Goal: Communication & Community: Answer question/provide support

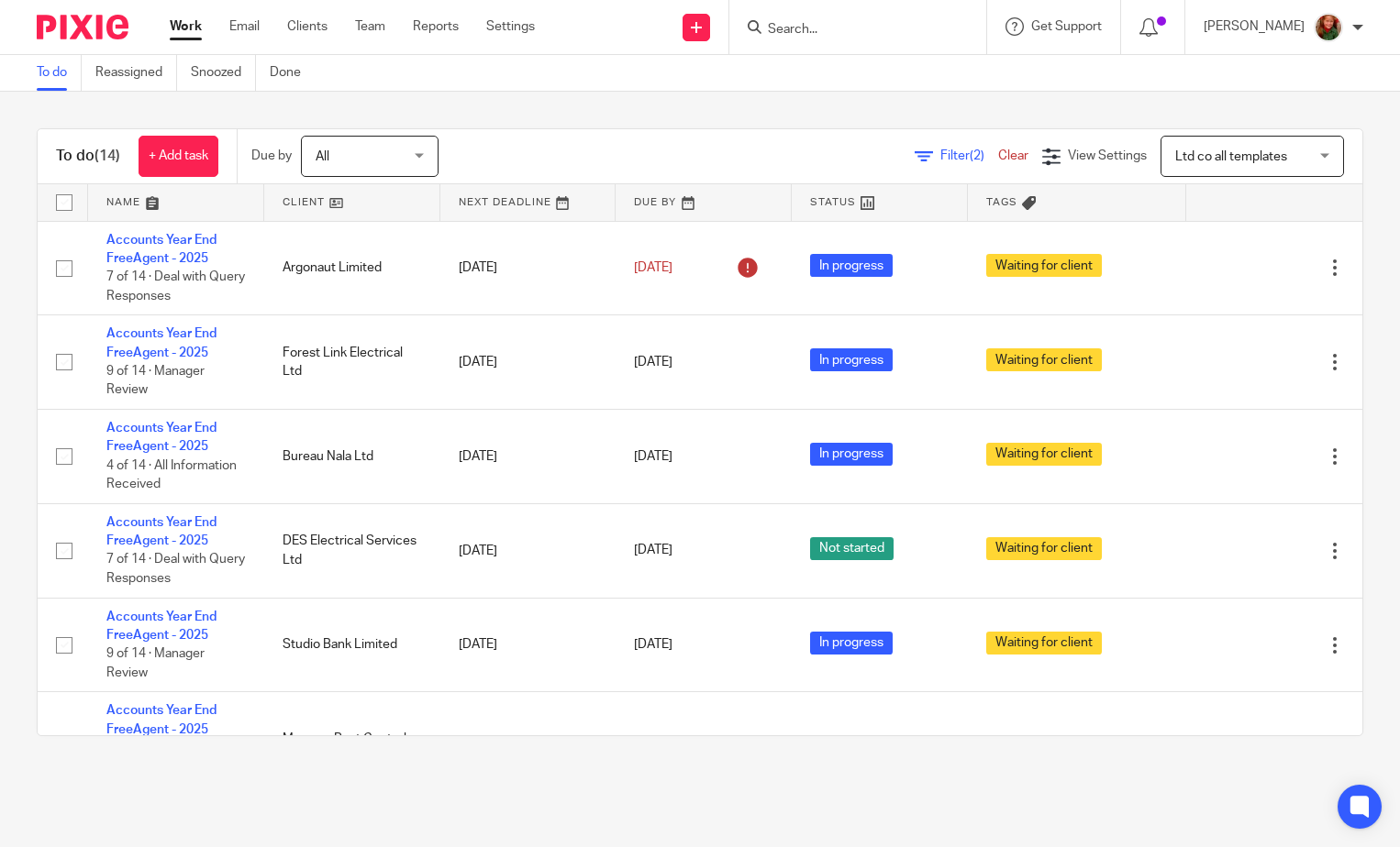
scroll to position [851, 0]
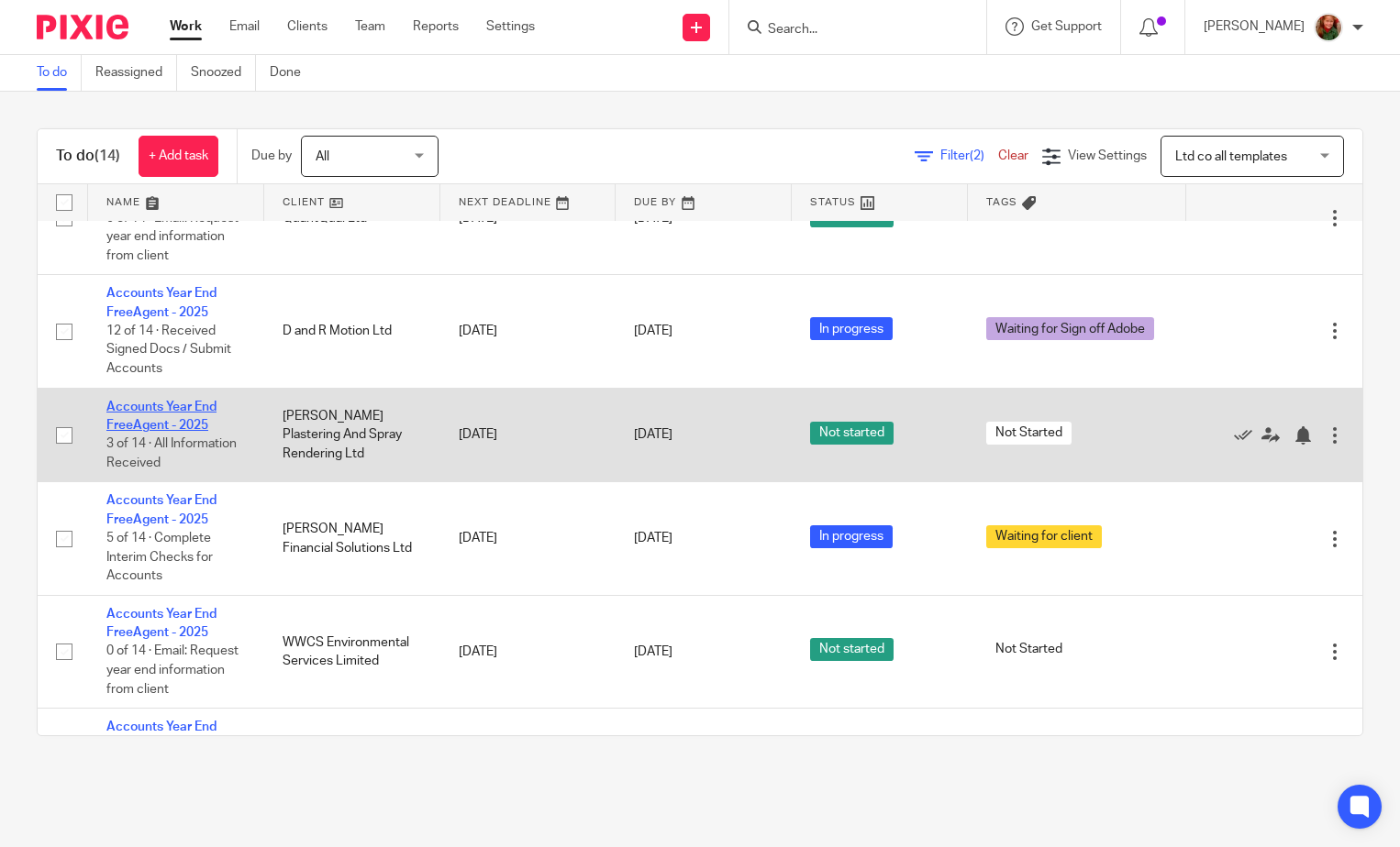
click at [155, 422] on link "Accounts Year End FreeAgent - 2025" at bounding box center [161, 416] width 110 height 32
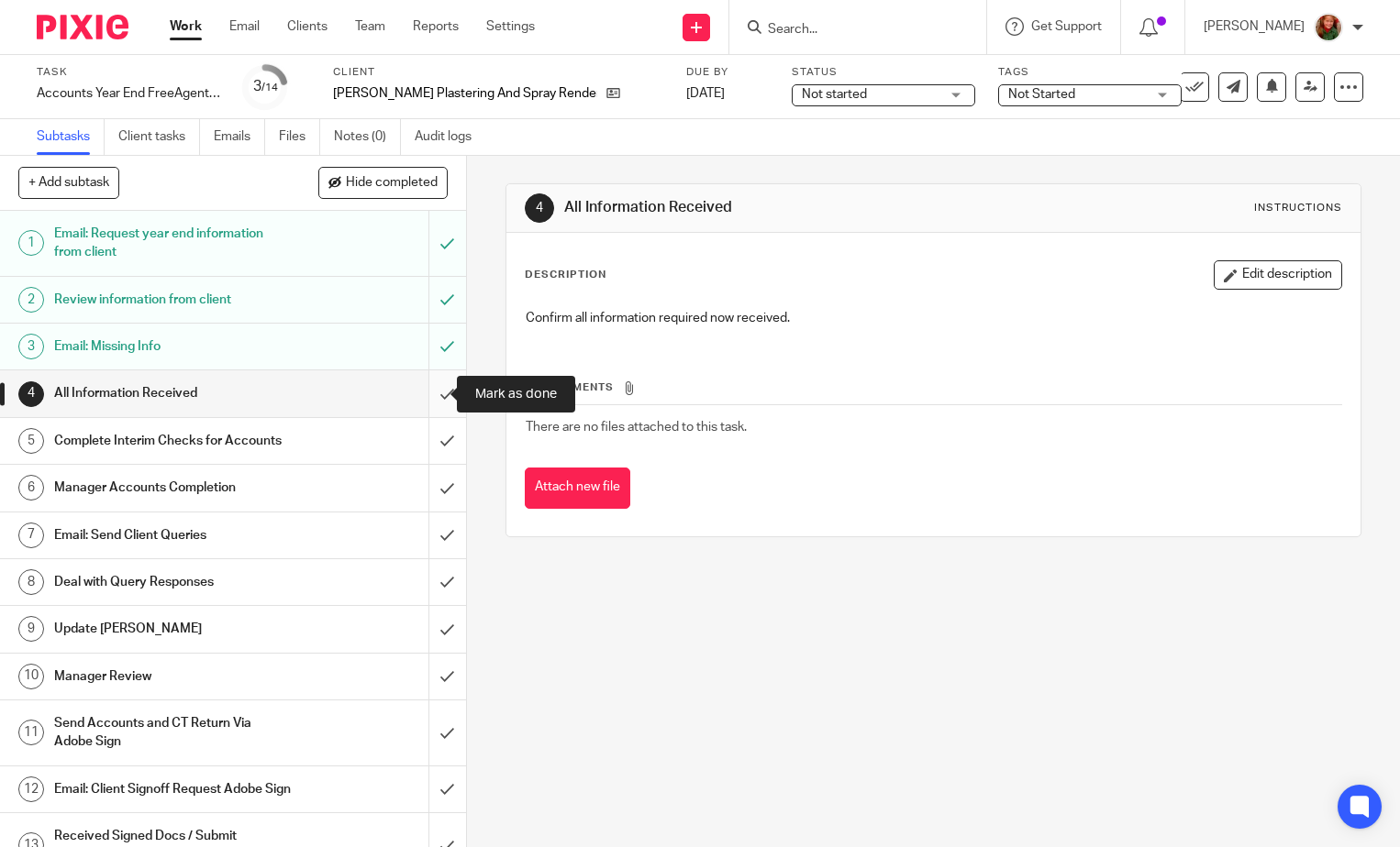
click at [429, 395] on input "submit" at bounding box center [232, 393] width 466 height 46
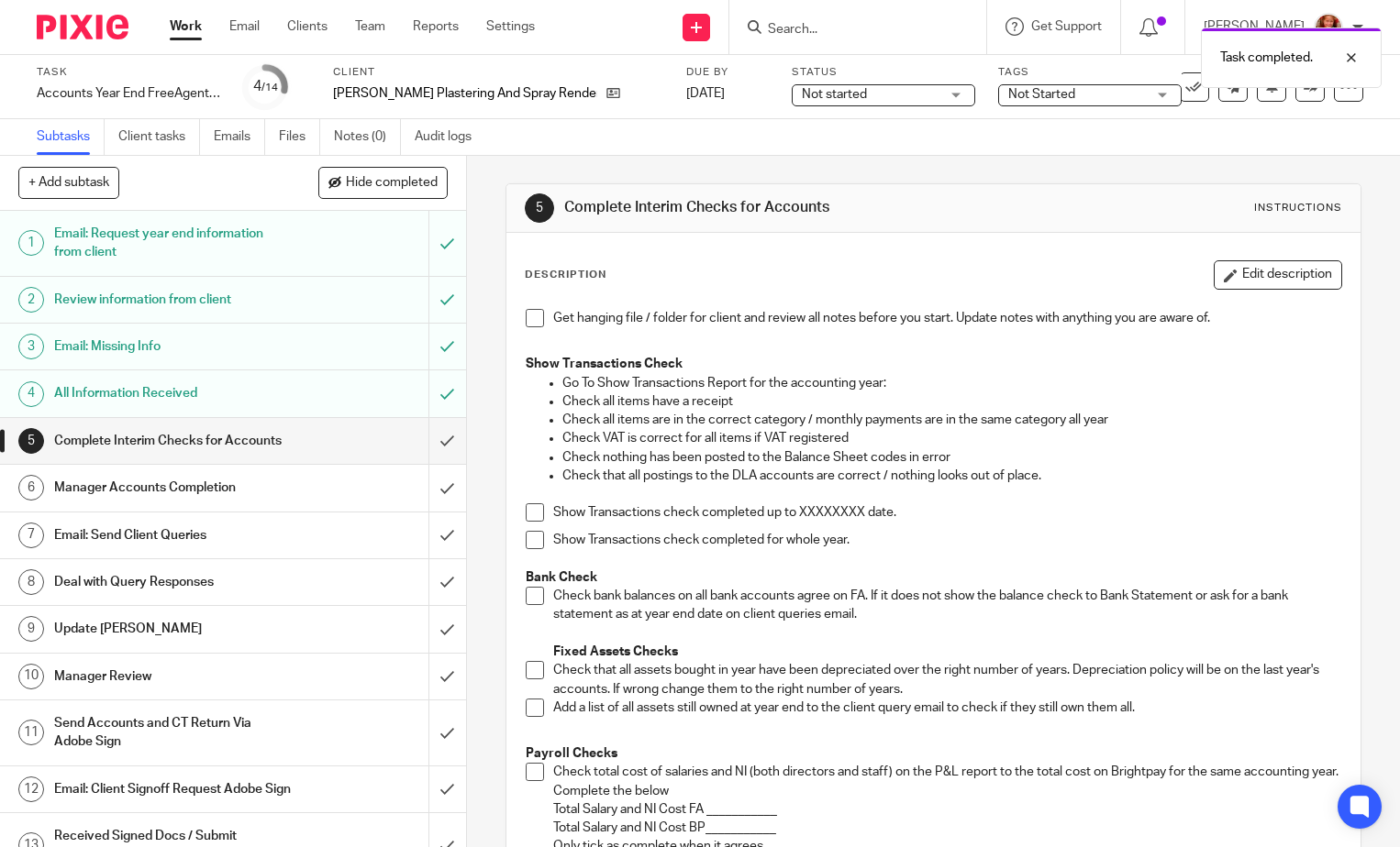
click at [535, 541] on span at bounding box center [535, 539] width 18 height 18
click at [121, 549] on h1 "Email: Send Client Queries" at bounding box center [173, 535] width 237 height 28
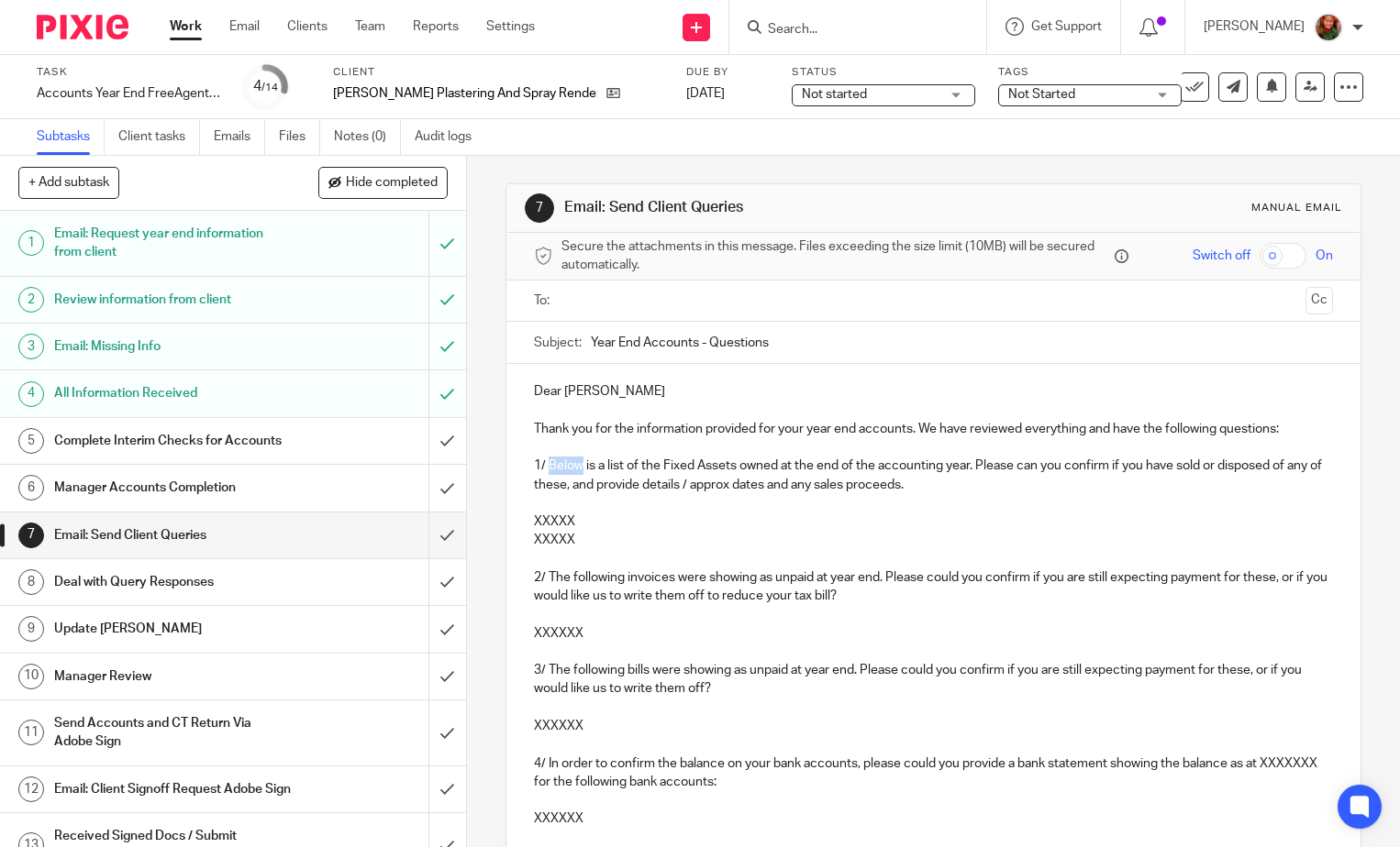
drag, startPoint x: 579, startPoint y: 466, endPoint x: 544, endPoint y: 468, distance: 35.1
click at [544, 468] on p "1/ Below is a list of the Fixed Assets owned at the end of the accounting year.…" at bounding box center [932, 475] width 798 height 37
click at [598, 387] on p "Dear Robert" at bounding box center [932, 391] width 798 height 18
drag, startPoint x: 530, startPoint y: 428, endPoint x: 908, endPoint y: 426, distance: 378.0
click at [908, 426] on p "Thank you for the information provided for your year end accounts. We have revi…" at bounding box center [932, 428] width 798 height 18
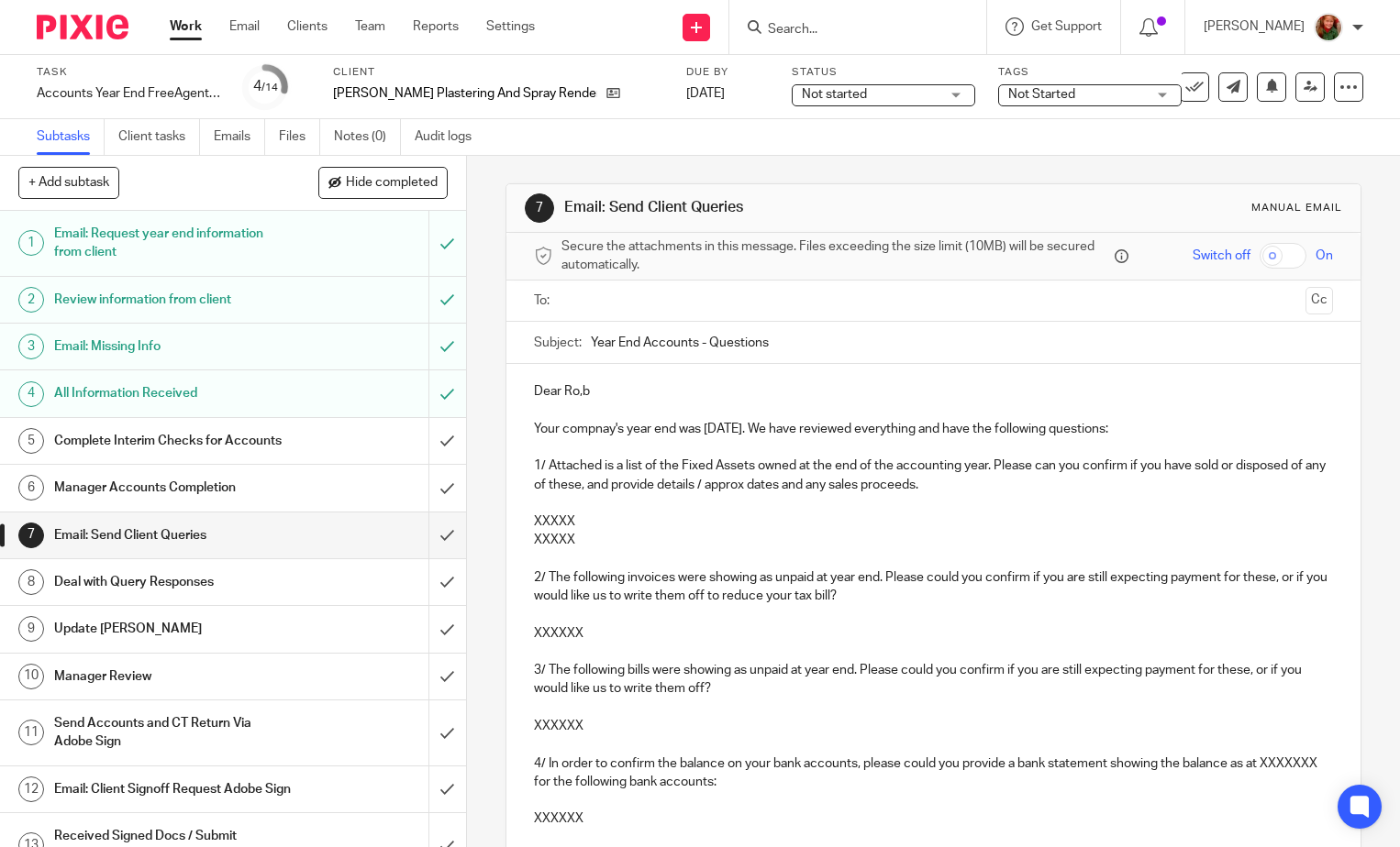
click at [599, 434] on p "Your compnay's year end was 31st August 2025. We have reviewed everything and h…" at bounding box center [932, 428] width 798 height 18
click at [596, 430] on p "Your compay's year end was 31st August 2025. We have reviewed everything and ha…" at bounding box center [932, 428] width 798 height 18
drag, startPoint x: 599, startPoint y: 533, endPoint x: 528, endPoint y: 514, distance: 73.5
click at [528, 514] on div "Dear Ro,b Your company's year end was 31st August 2025. We have reviewed everyt…" at bounding box center [932, 771] width 854 height 813
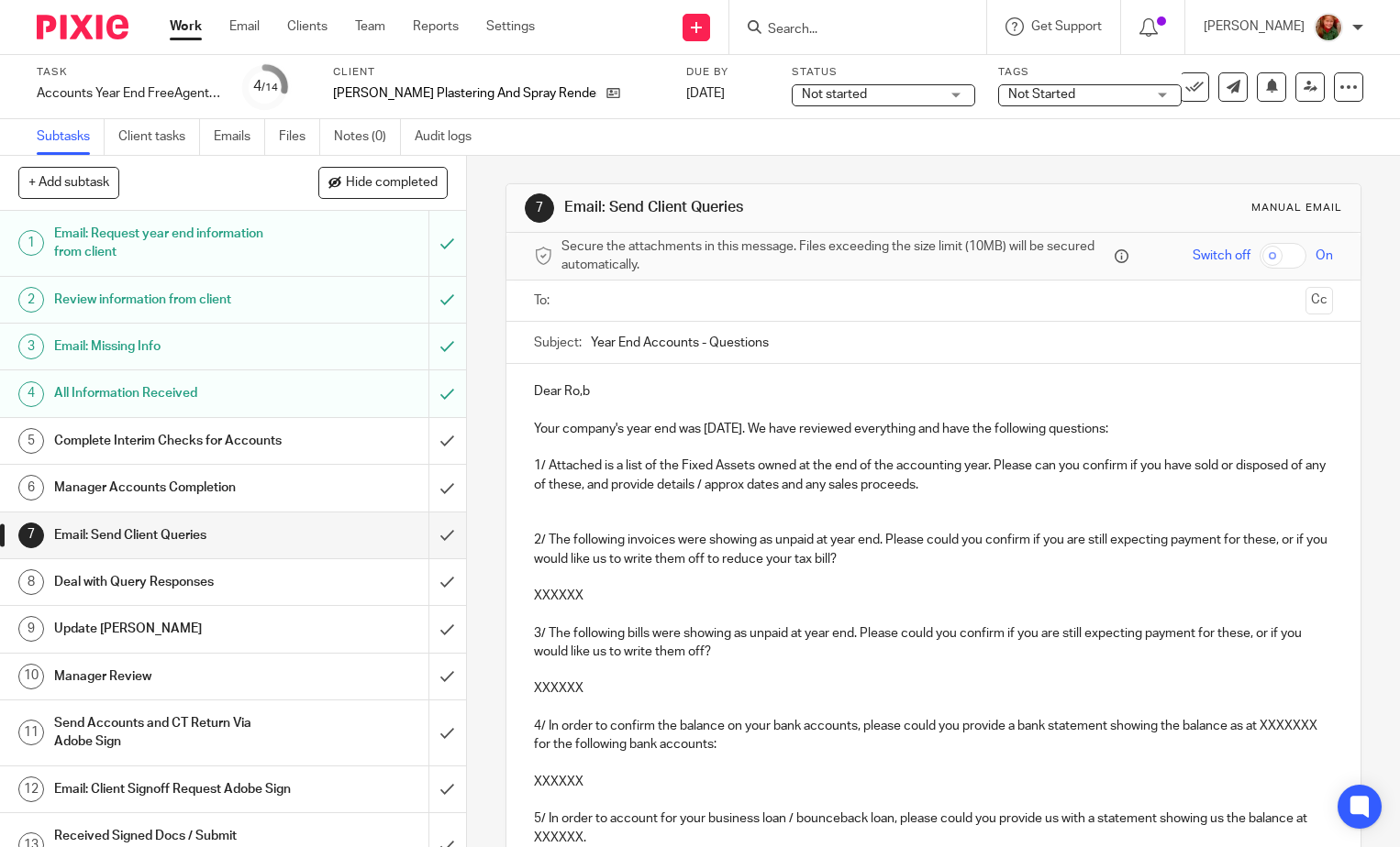
click at [761, 572] on p at bounding box center [932, 577] width 798 height 18
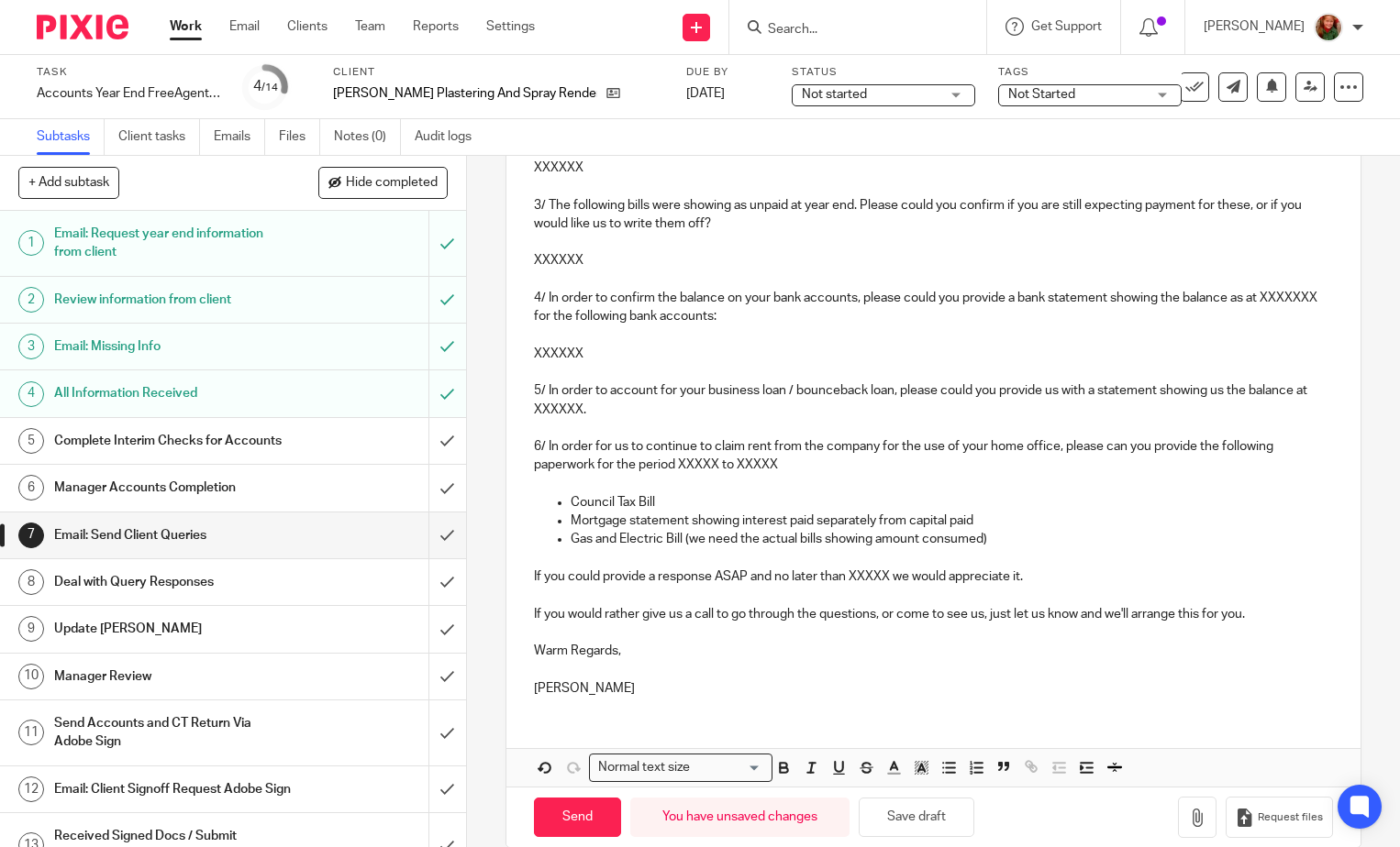
scroll to position [457, 0]
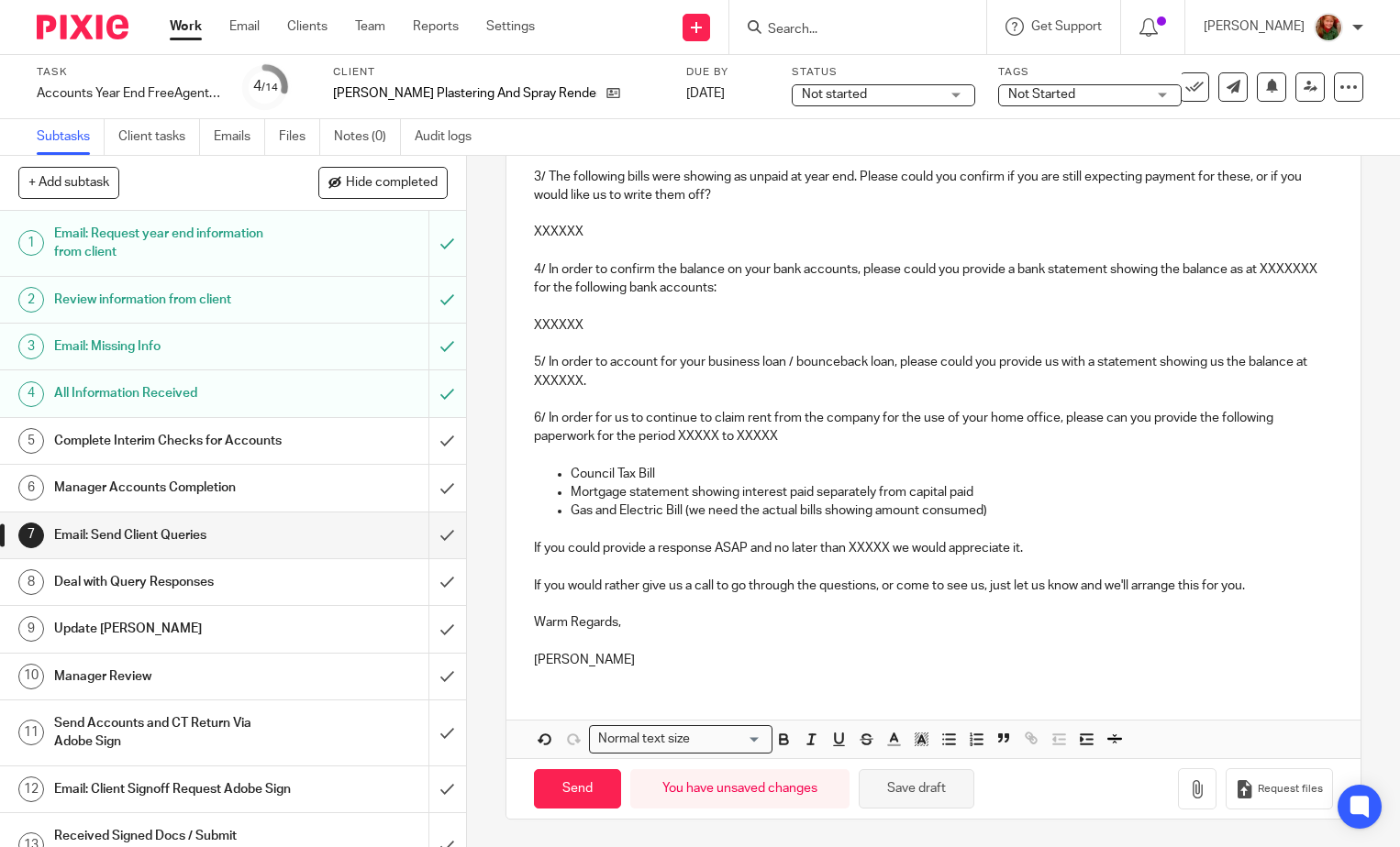
click at [900, 789] on button "Save draft" at bounding box center [916, 789] width 116 height 39
click at [894, 27] on input "Search" at bounding box center [848, 30] width 165 height 16
click at [907, 801] on button "Save draft" at bounding box center [916, 789] width 116 height 39
click at [819, 11] on div at bounding box center [857, 27] width 257 height 54
click at [823, 28] on div "Draft saved." at bounding box center [1040, 53] width 682 height 70
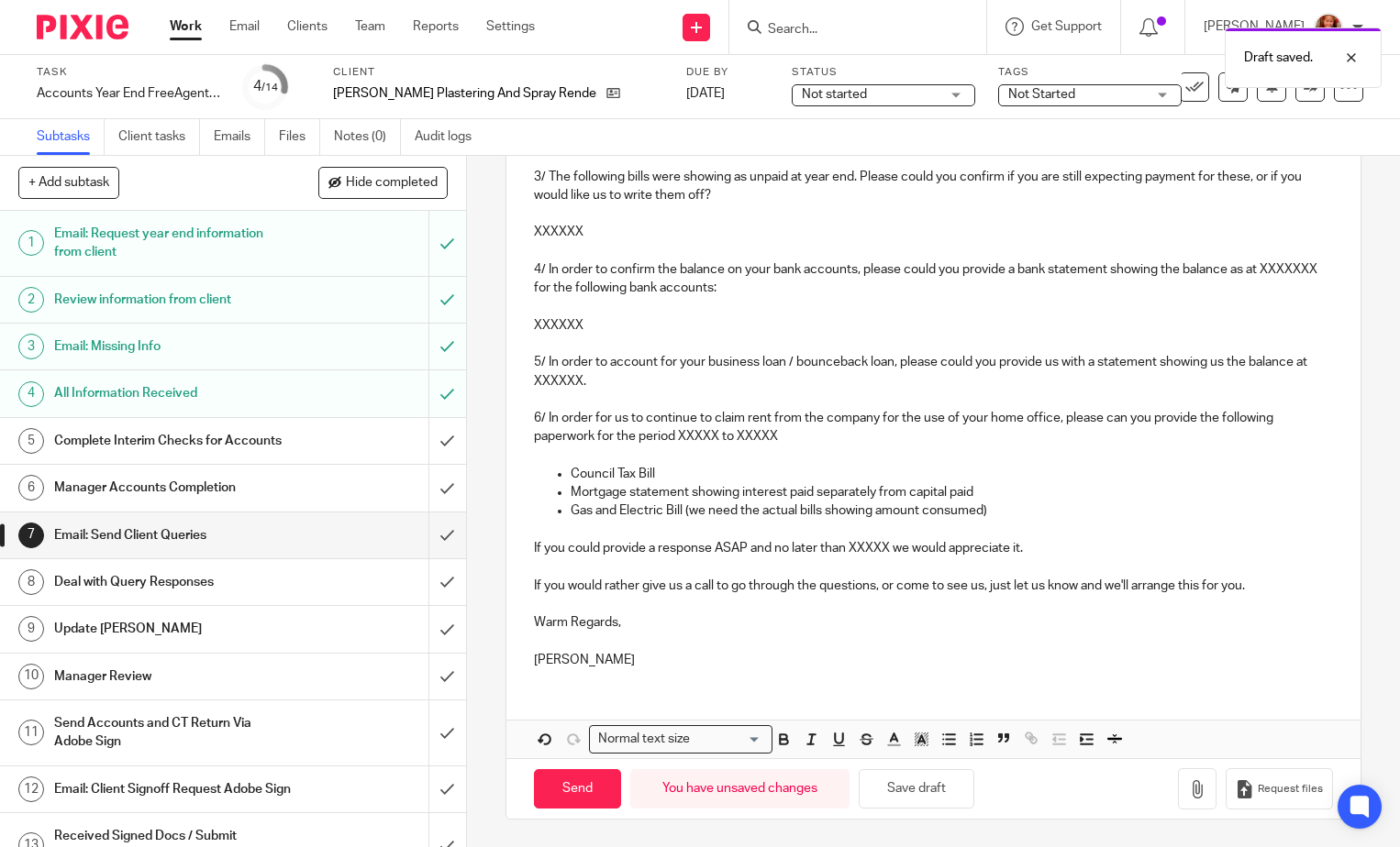
click at [804, 22] on div "Draft saved." at bounding box center [1040, 53] width 682 height 70
click at [791, 33] on div "Draft saved." at bounding box center [1040, 53] width 682 height 70
click at [1352, 55] on div at bounding box center [1337, 57] width 50 height 22
click at [908, 26] on input "Search" at bounding box center [848, 30] width 165 height 16
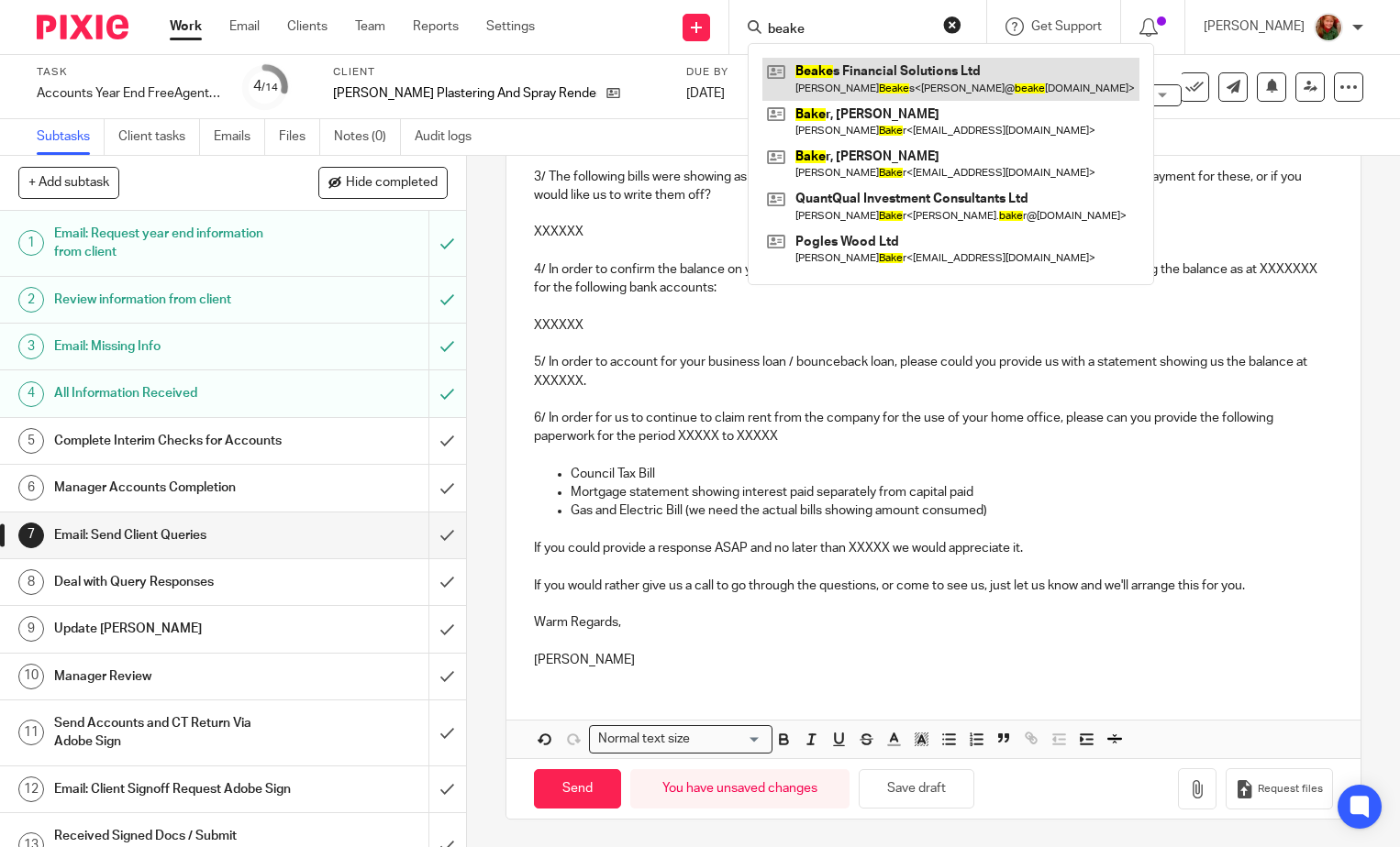
type input "beake"
click at [870, 70] on link at bounding box center [951, 78] width 377 height 42
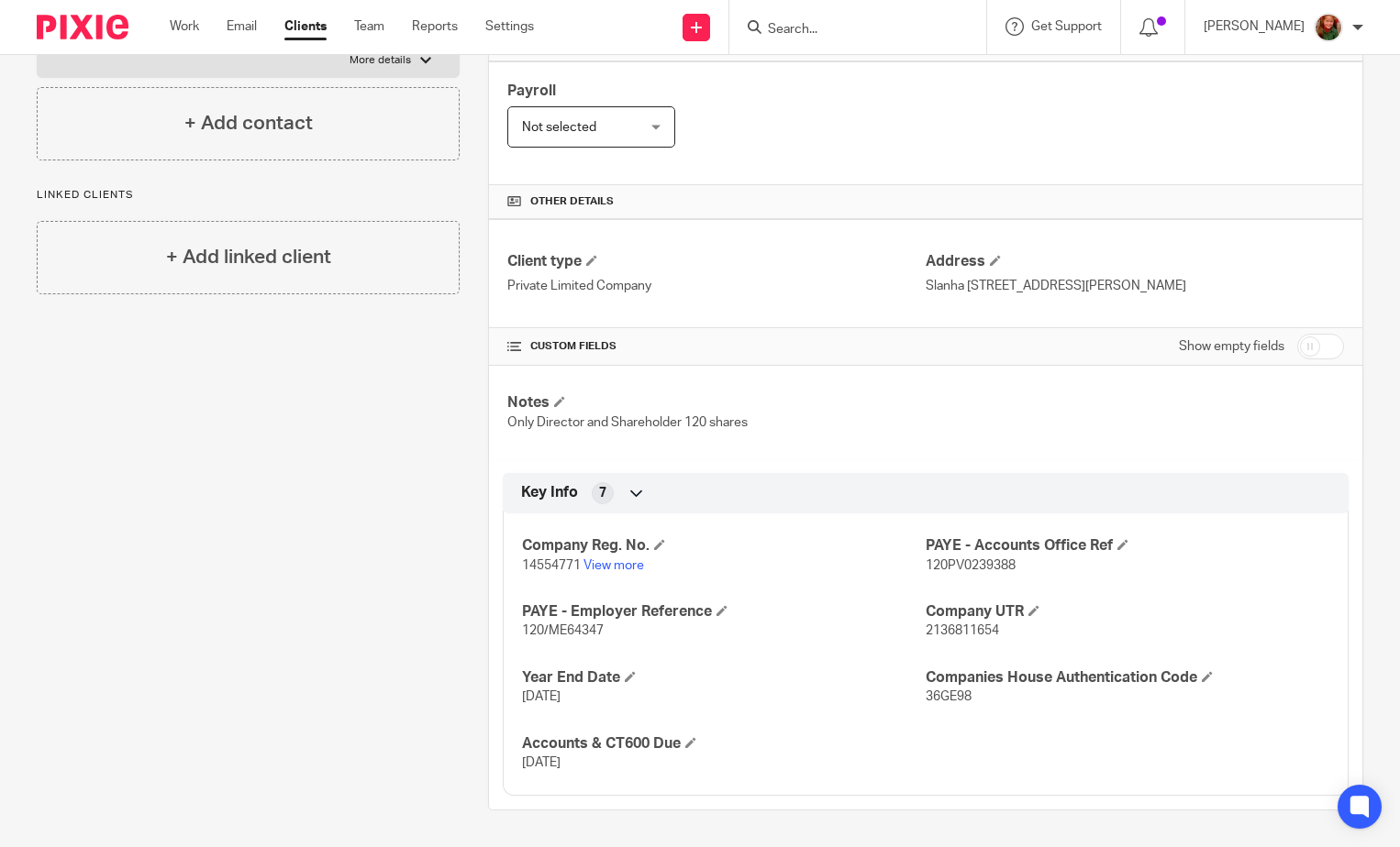
scroll to position [321, 0]
